Goal: Find specific page/section: Find specific page/section

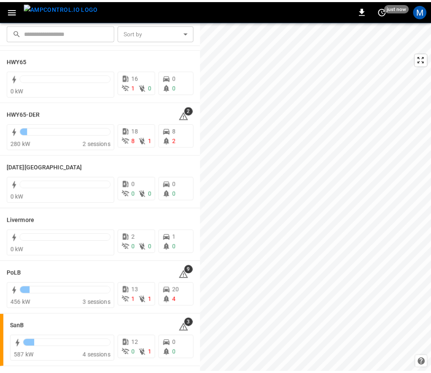
scroll to position [84, 0]
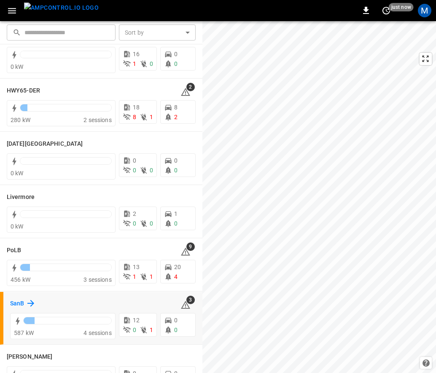
click at [18, 306] on h6 "SanB" at bounding box center [17, 303] width 14 height 9
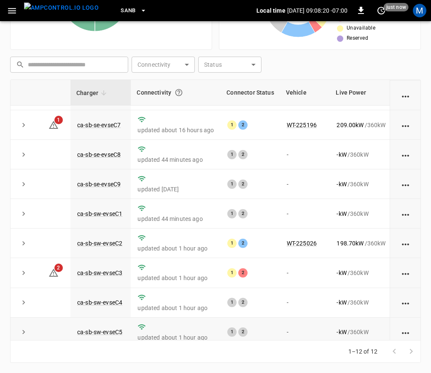
scroll to position [130, 0]
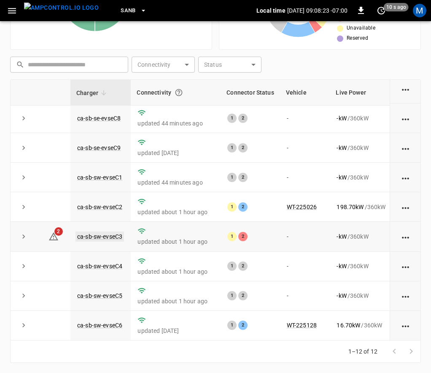
click at [107, 231] on link "ca-sb-sw-evseC3" at bounding box center [100, 236] width 49 height 10
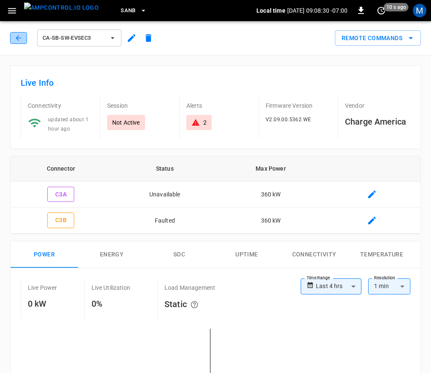
click at [23, 40] on button "button" at bounding box center [18, 38] width 17 height 12
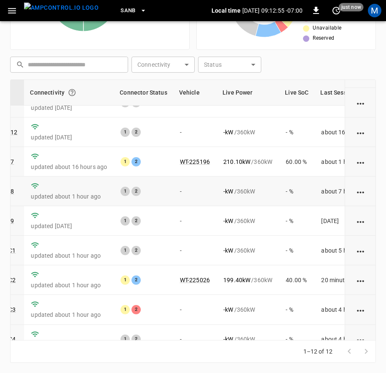
scroll to position [130, 107]
